Goal: Check status: Check status

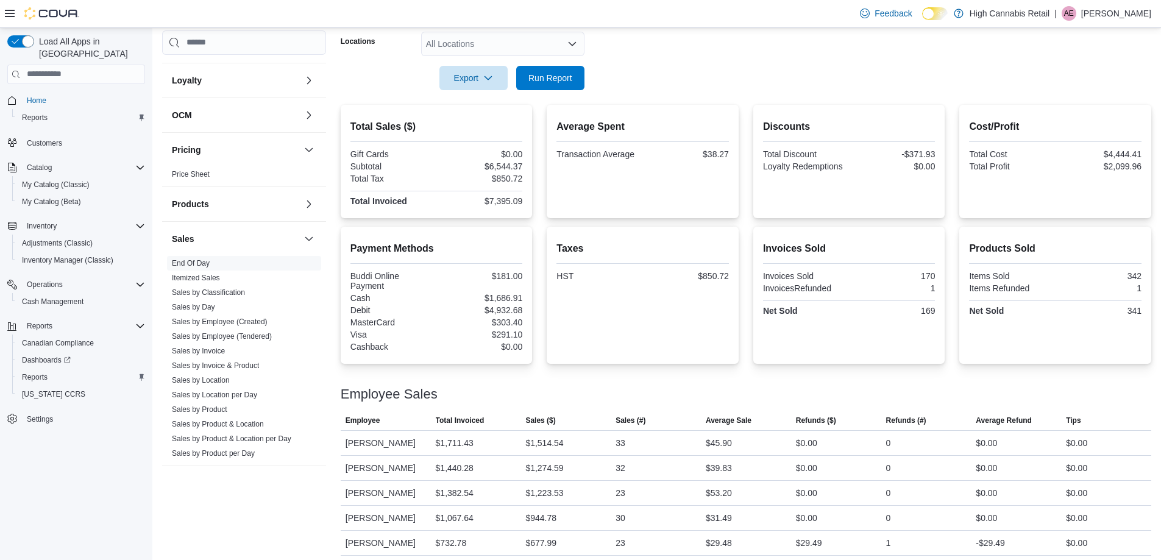
scroll to position [51, 0]
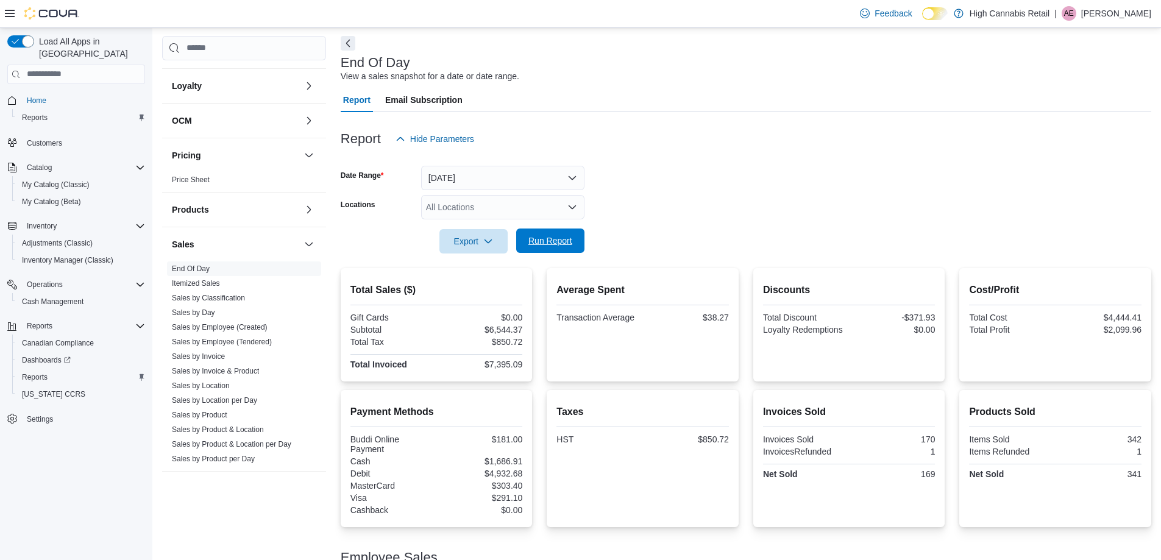
click at [579, 250] on button "Run Report" at bounding box center [550, 241] width 68 height 24
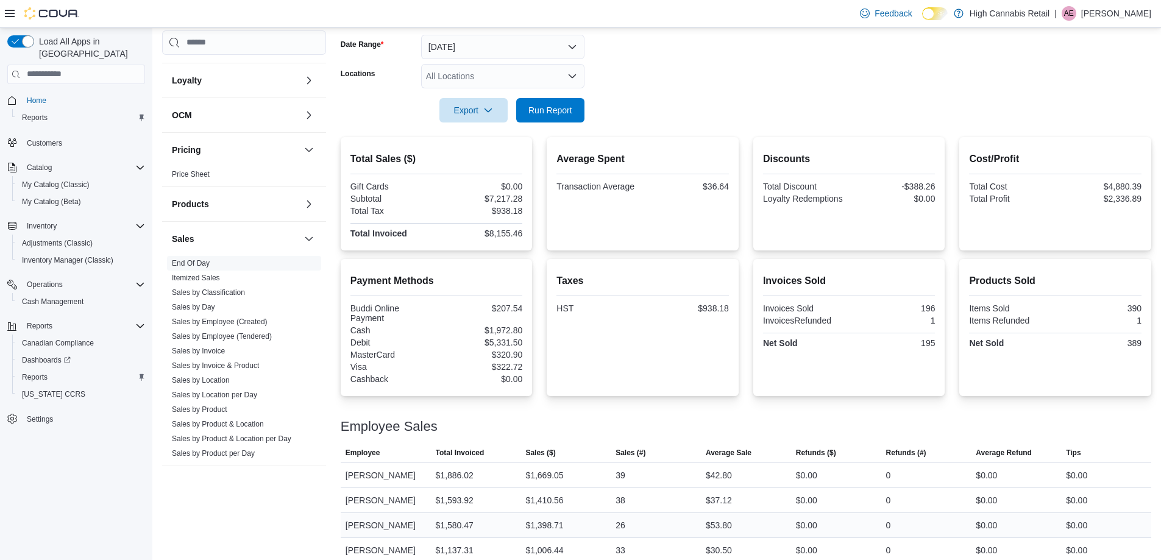
scroll to position [295, 0]
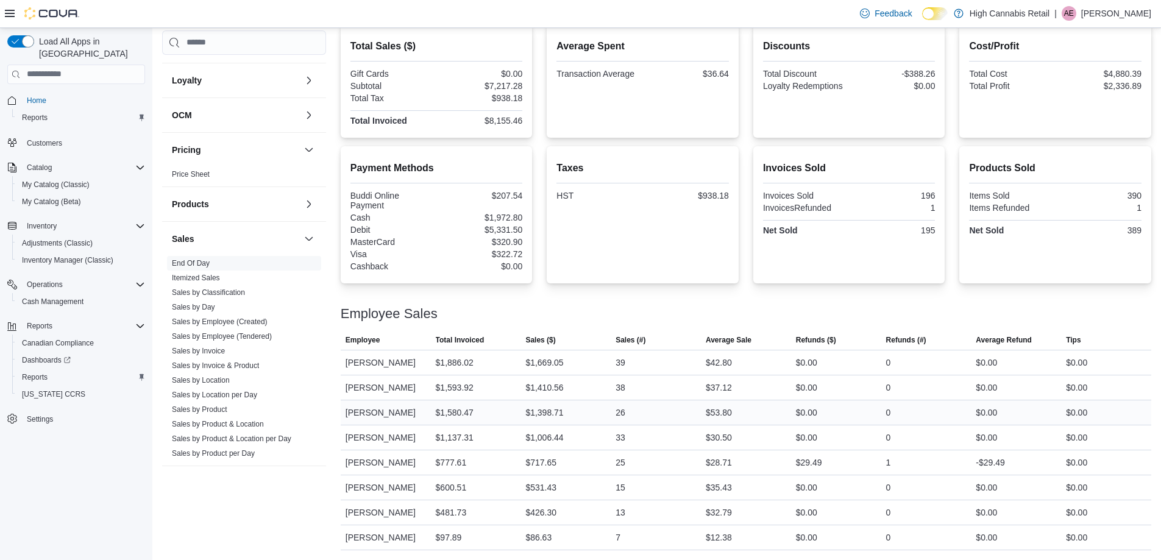
click at [576, 415] on div "$1,398.71" at bounding box center [565, 412] width 90 height 24
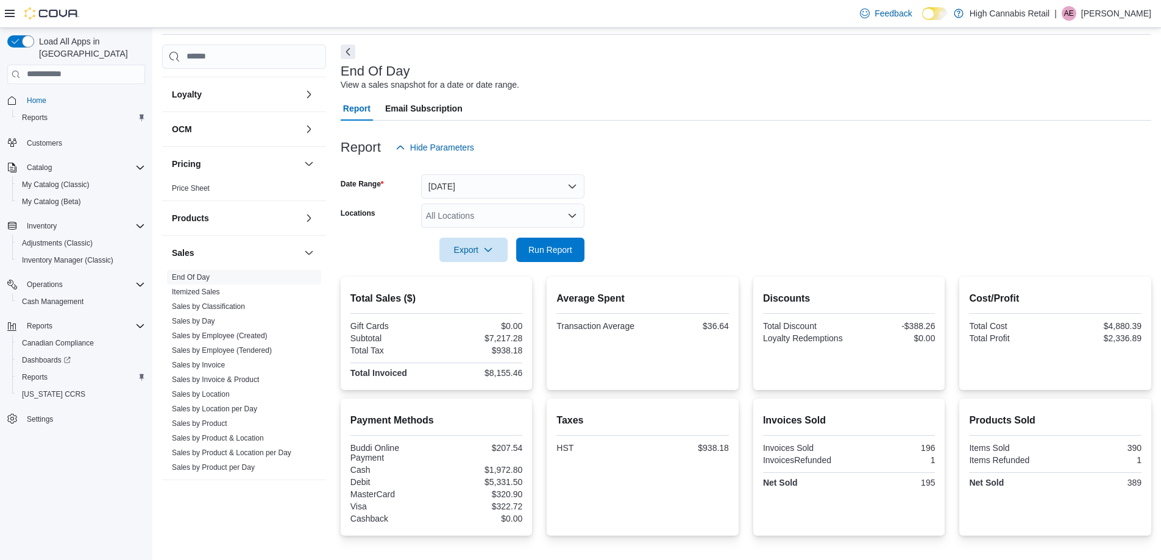
scroll to position [0, 0]
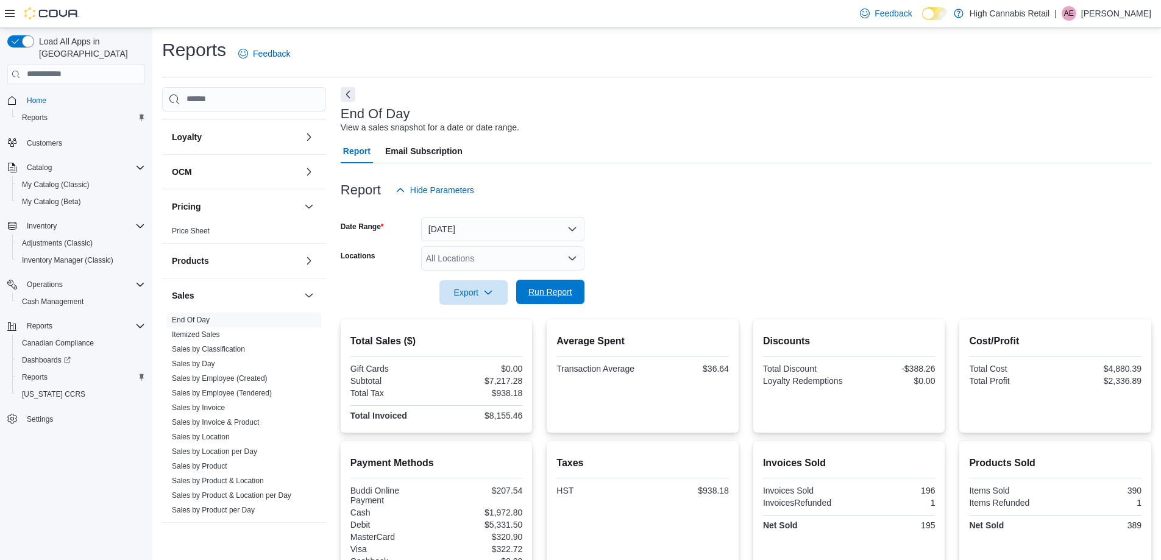
click at [550, 291] on span "Run Report" at bounding box center [550, 292] width 44 height 12
click at [534, 298] on span "Run Report" at bounding box center [550, 292] width 44 height 12
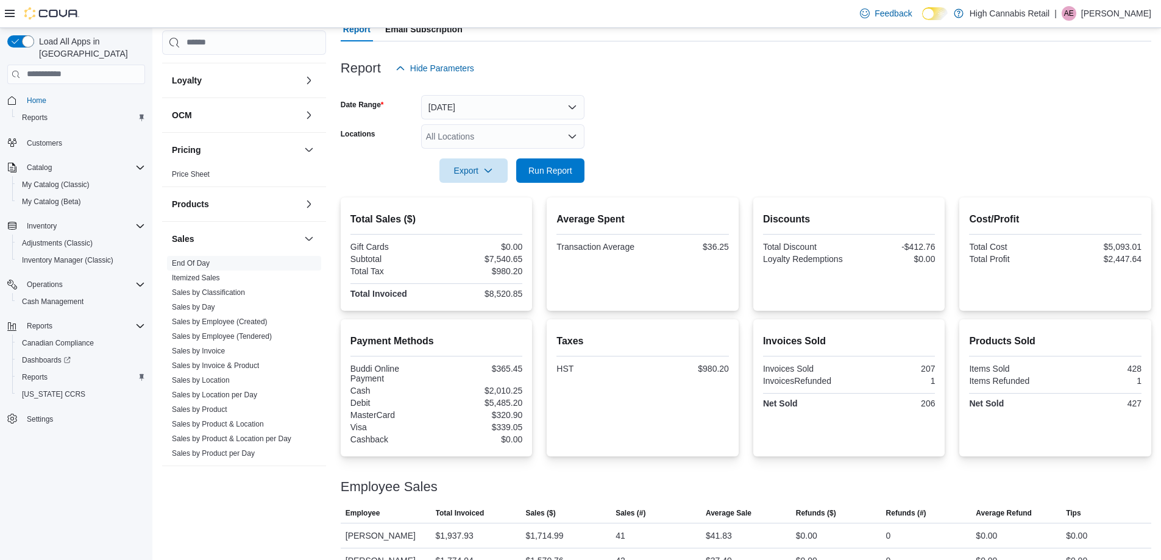
scroll to position [112, 0]
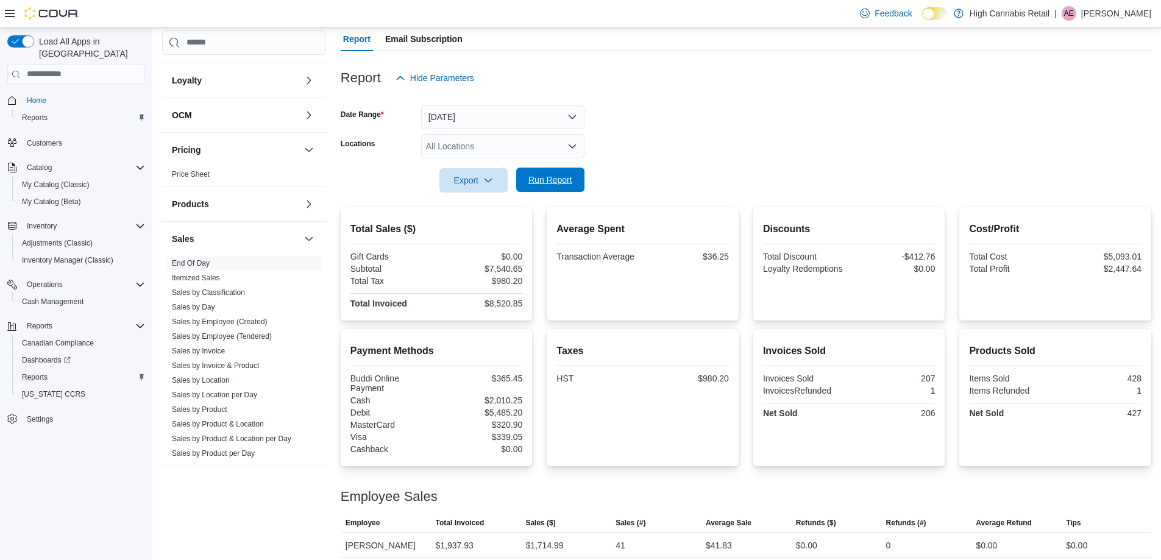
click at [541, 183] on span "Run Report" at bounding box center [550, 180] width 44 height 12
click at [539, 179] on span "Run Report" at bounding box center [550, 180] width 44 height 12
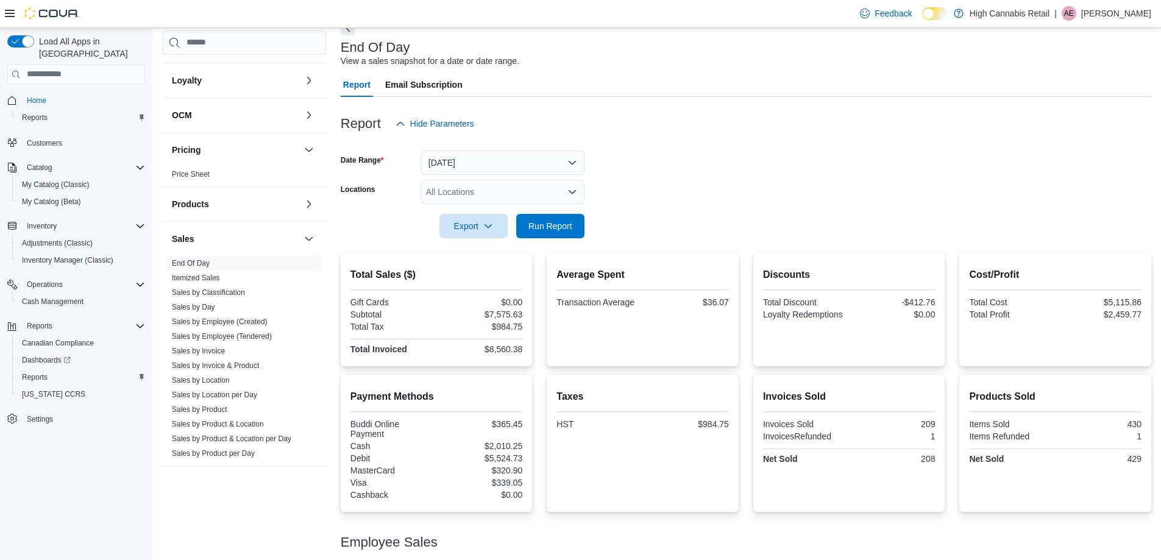
scroll to position [51, 0]
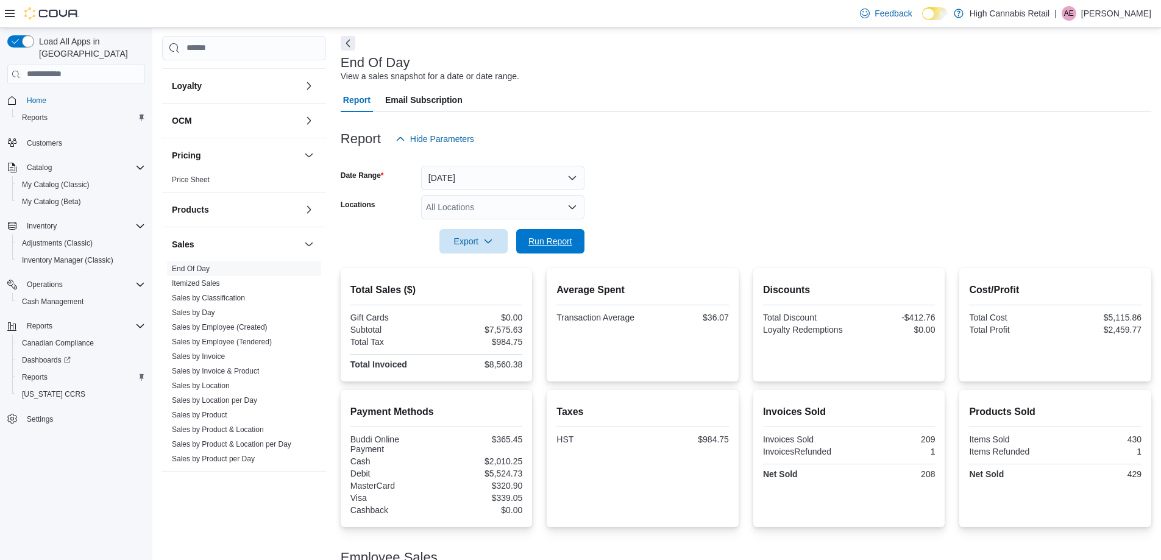
click at [546, 236] on span "Run Report" at bounding box center [550, 241] width 44 height 12
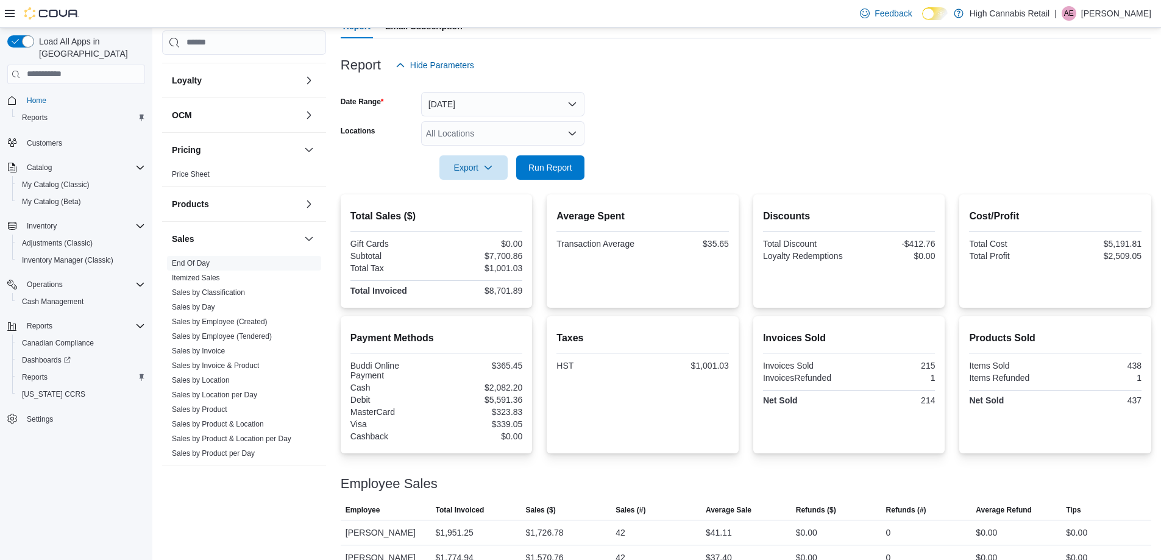
scroll to position [295, 0]
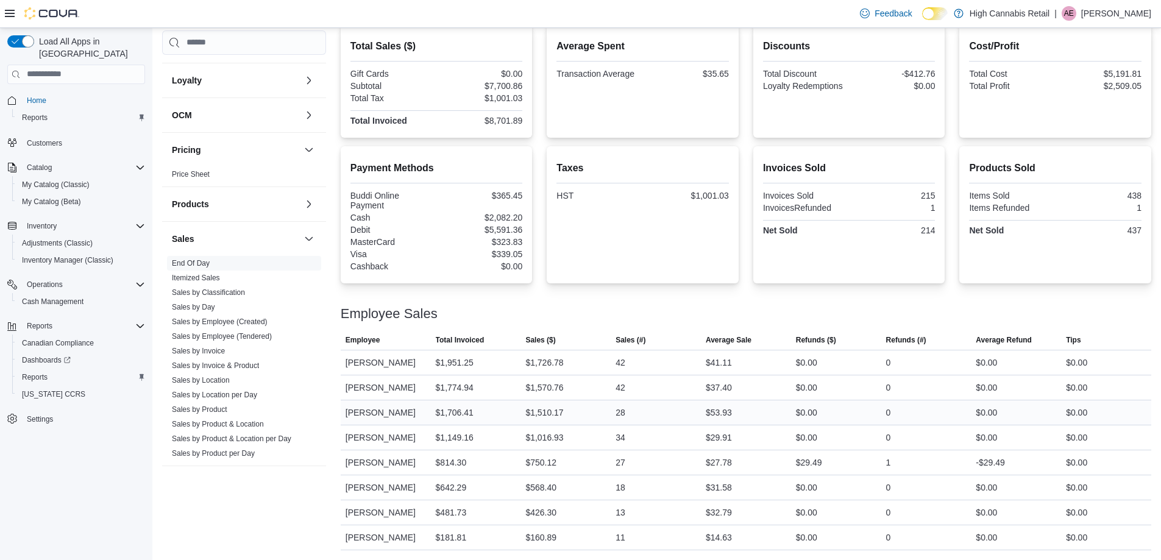
click at [580, 410] on div "$1,510.17" at bounding box center [565, 412] width 90 height 24
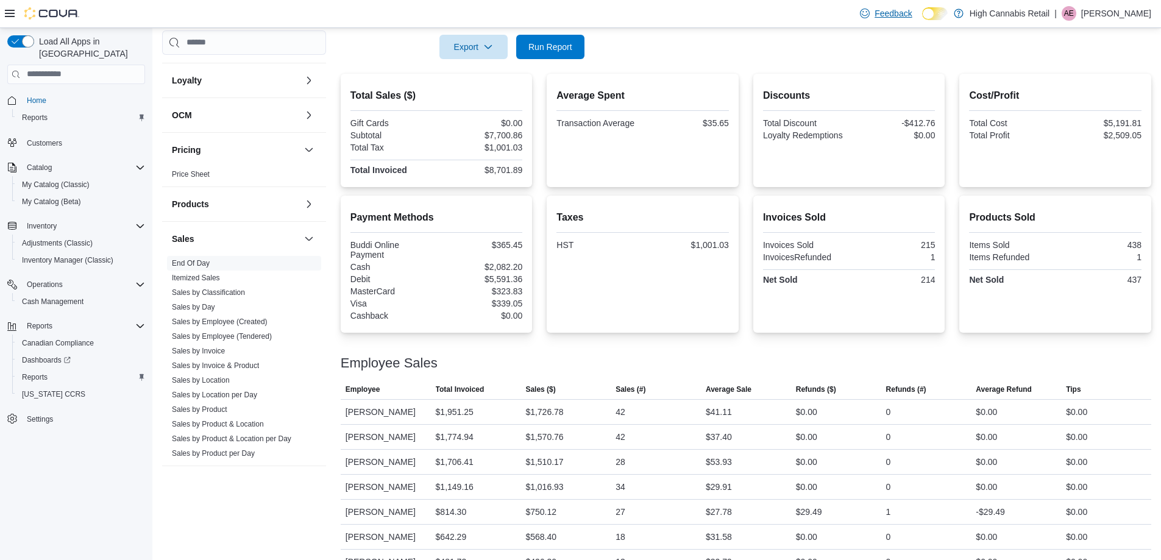
scroll to position [173, 0]
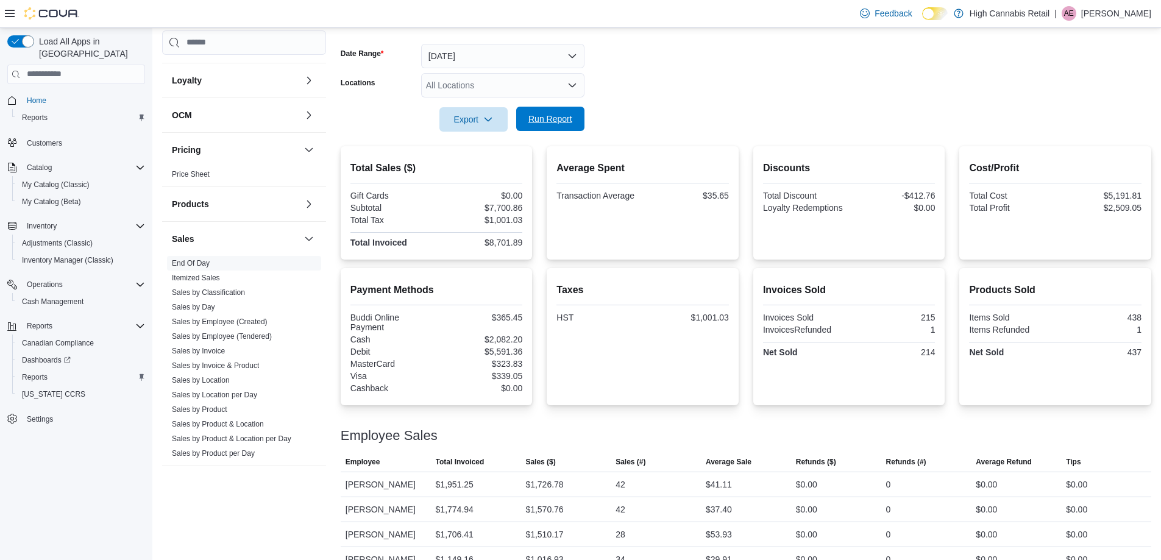
click at [535, 122] on span "Run Report" at bounding box center [550, 119] width 44 height 12
click at [554, 116] on span "Run Report" at bounding box center [550, 119] width 44 height 12
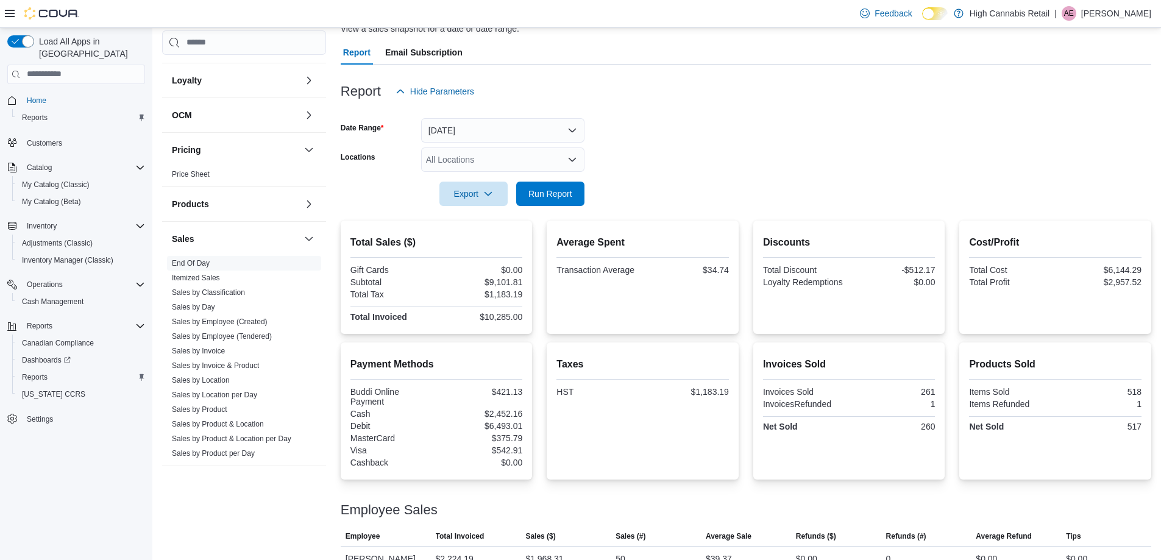
scroll to position [0, 0]
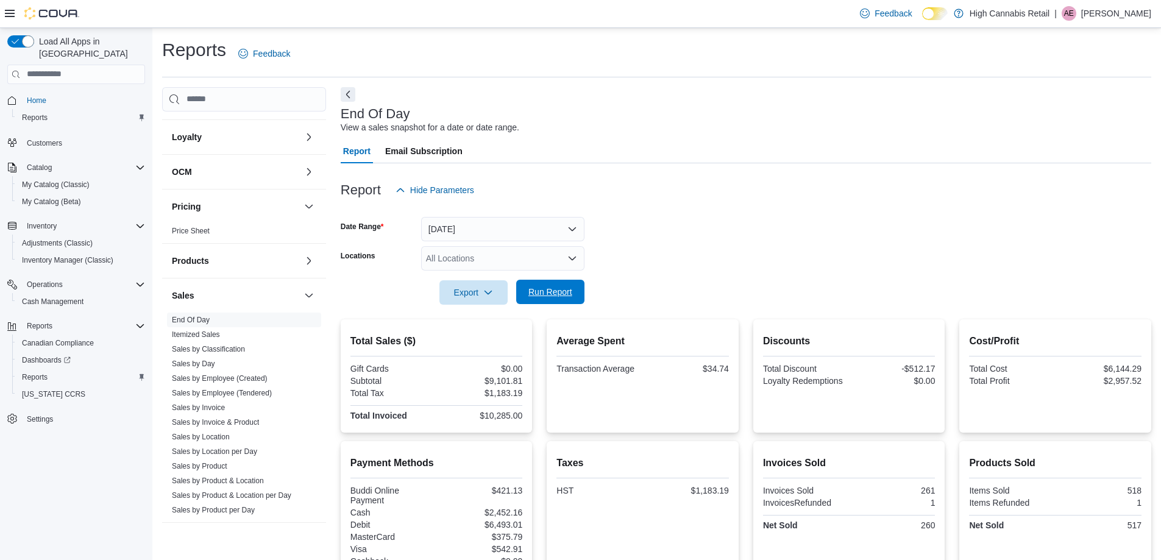
click at [548, 285] on span "Run Report" at bounding box center [550, 292] width 54 height 24
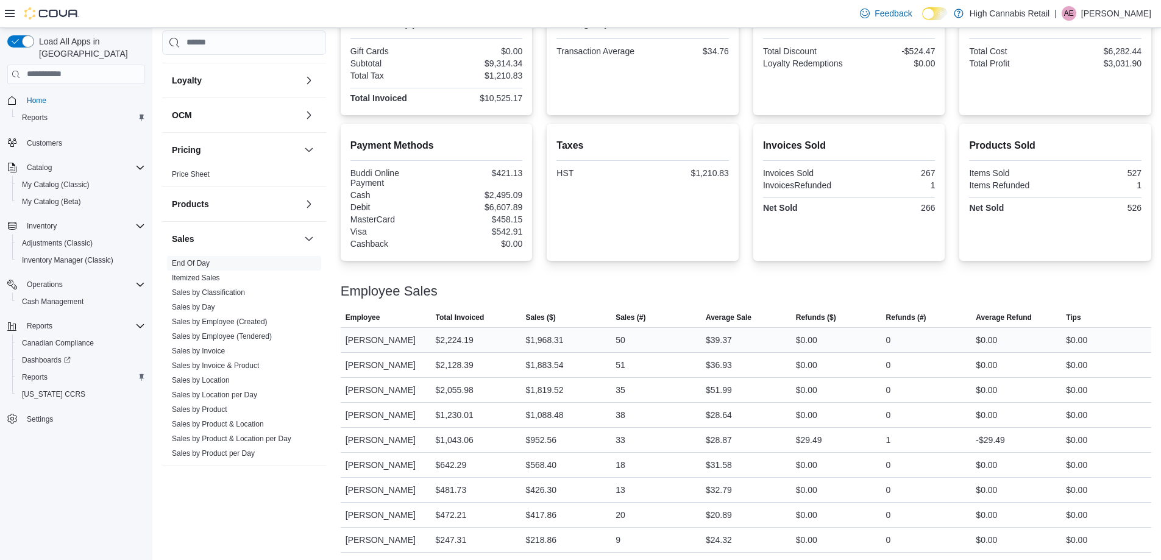
scroll to position [320, 0]
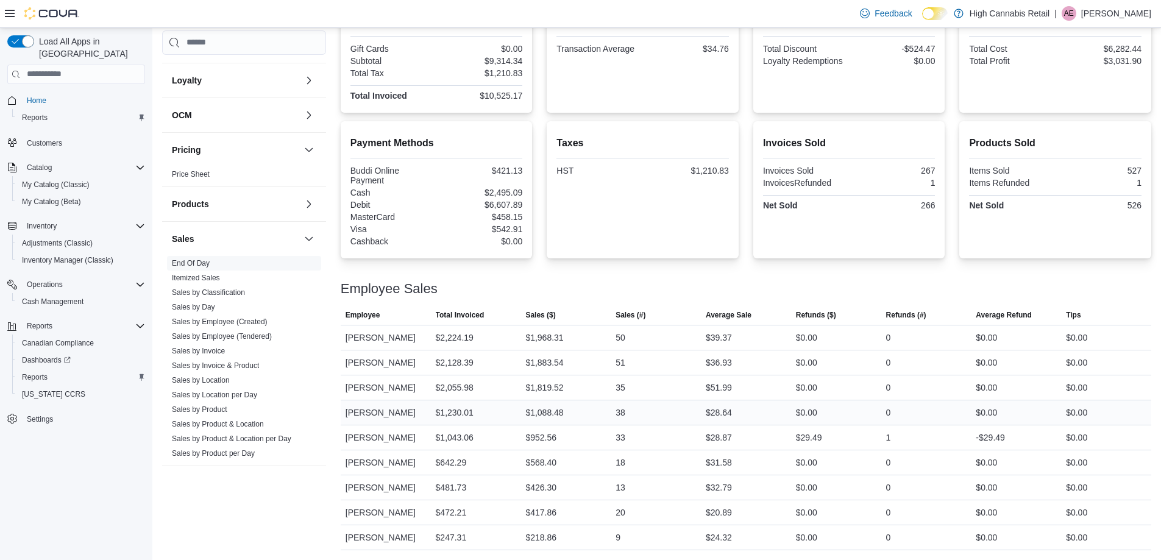
click at [609, 410] on div "$1,088.48" at bounding box center [565, 412] width 90 height 24
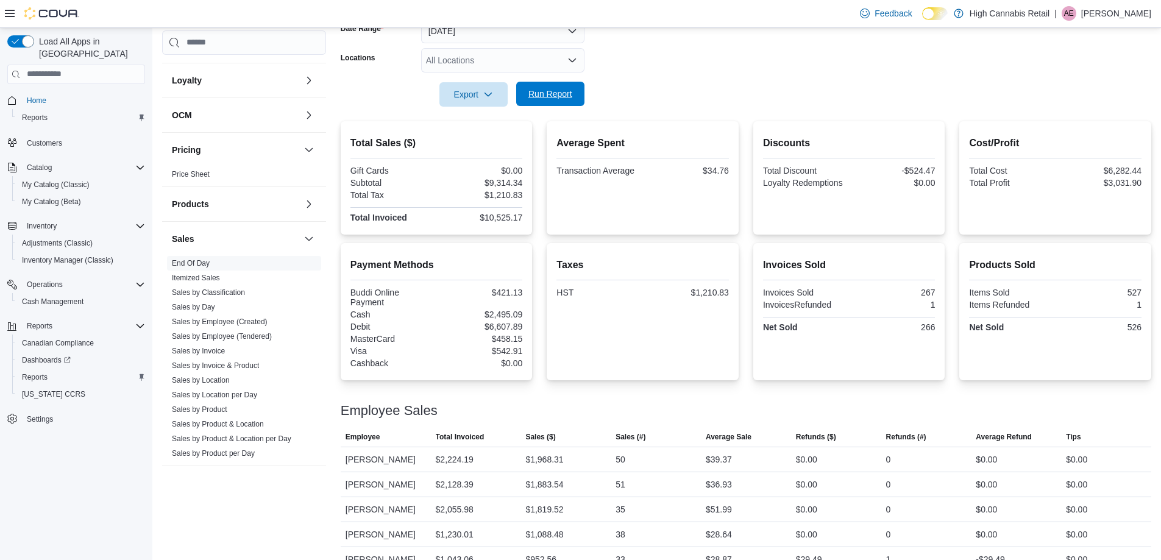
click at [530, 98] on span "Run Report" at bounding box center [550, 94] width 44 height 12
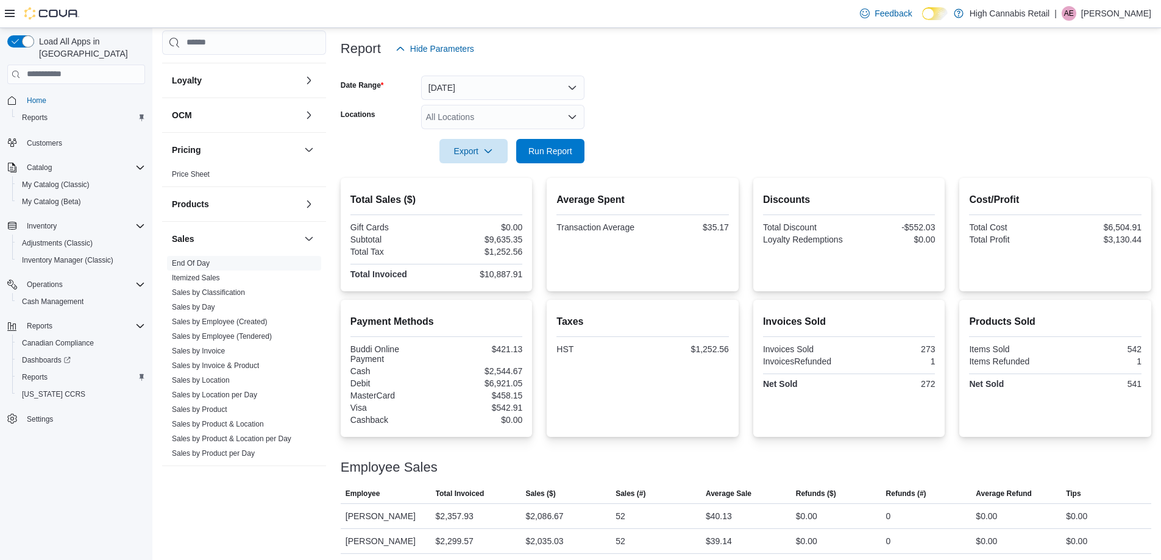
scroll to position [137, 0]
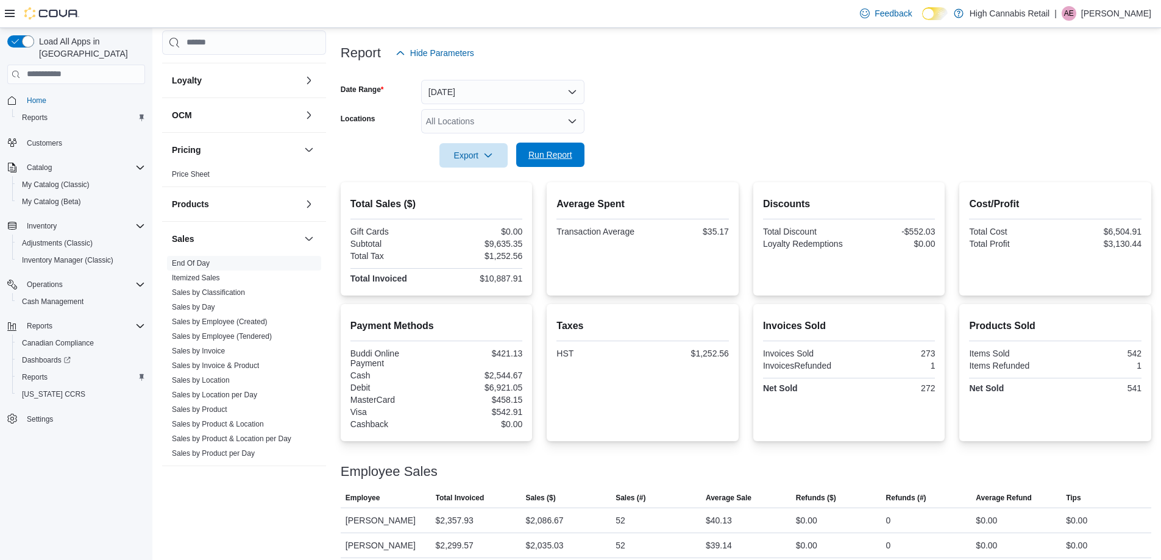
click at [567, 155] on span "Run Report" at bounding box center [550, 155] width 44 height 12
click at [541, 151] on span "Run Report" at bounding box center [550, 155] width 44 height 12
